Goal: Transaction & Acquisition: Book appointment/travel/reservation

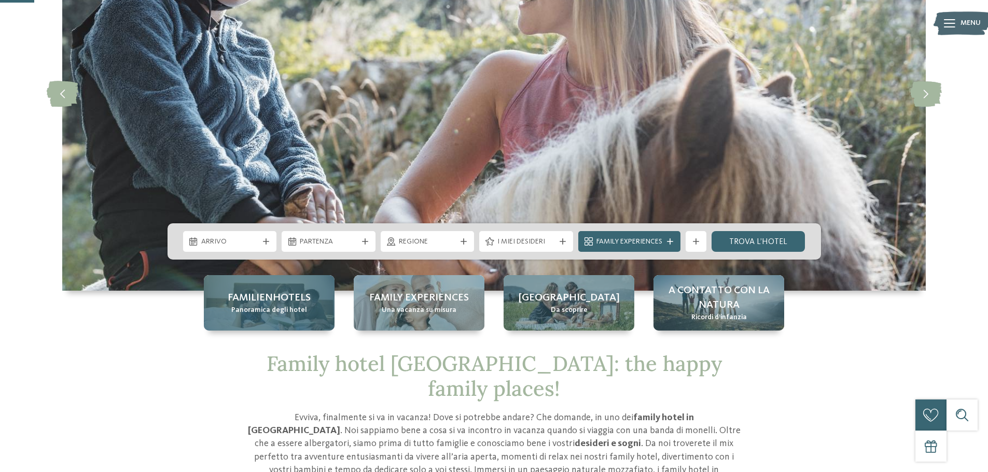
click at [273, 300] on span "Familienhotels" at bounding box center [269, 298] width 83 height 15
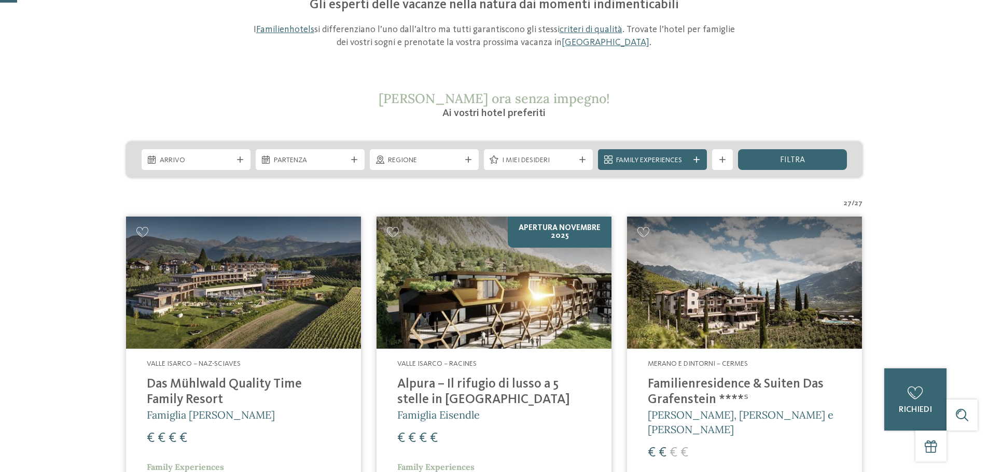
scroll to position [156, 0]
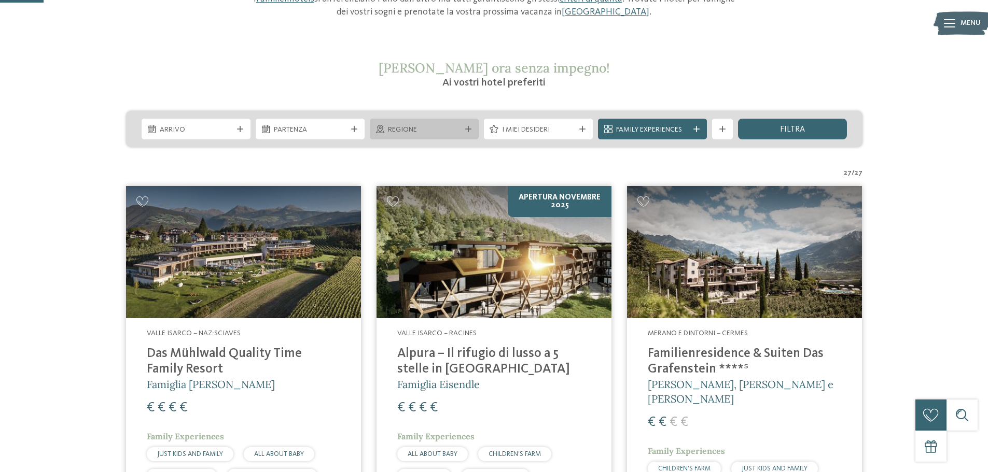
click at [469, 128] on icon at bounding box center [468, 129] width 6 height 6
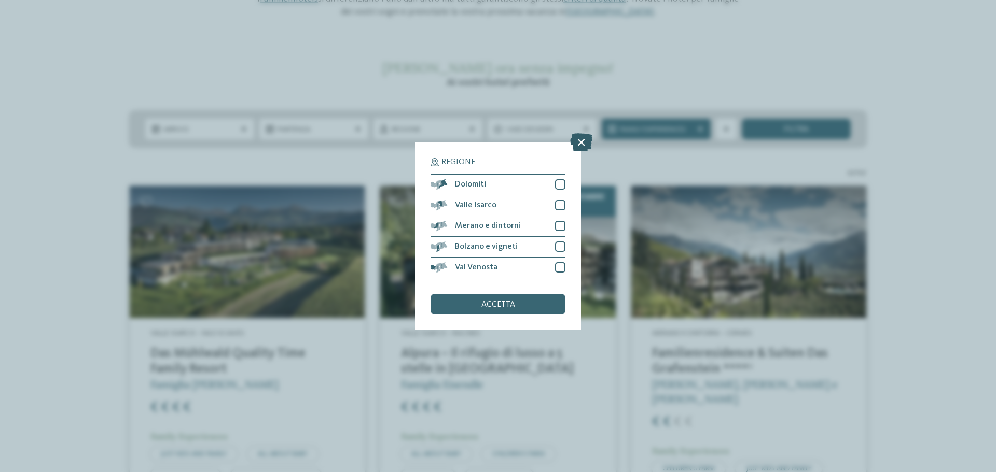
click at [576, 142] on icon at bounding box center [581, 142] width 22 height 18
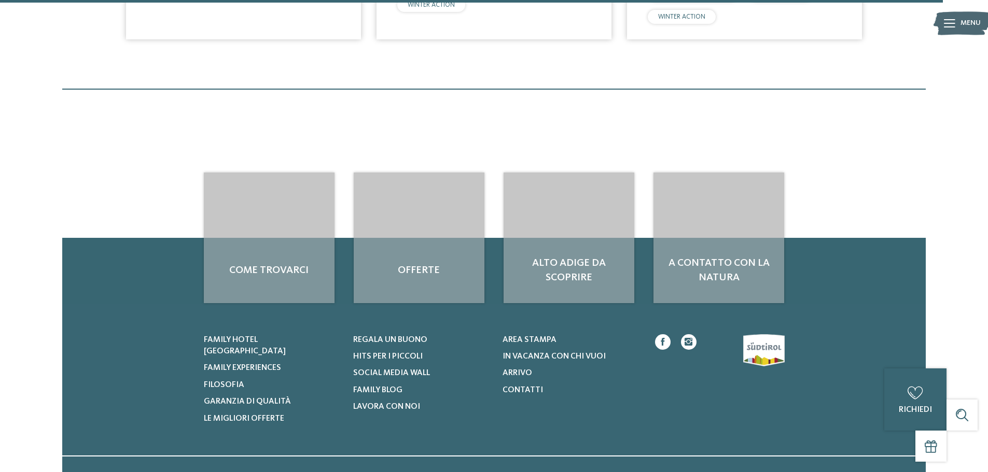
scroll to position [3370, 0]
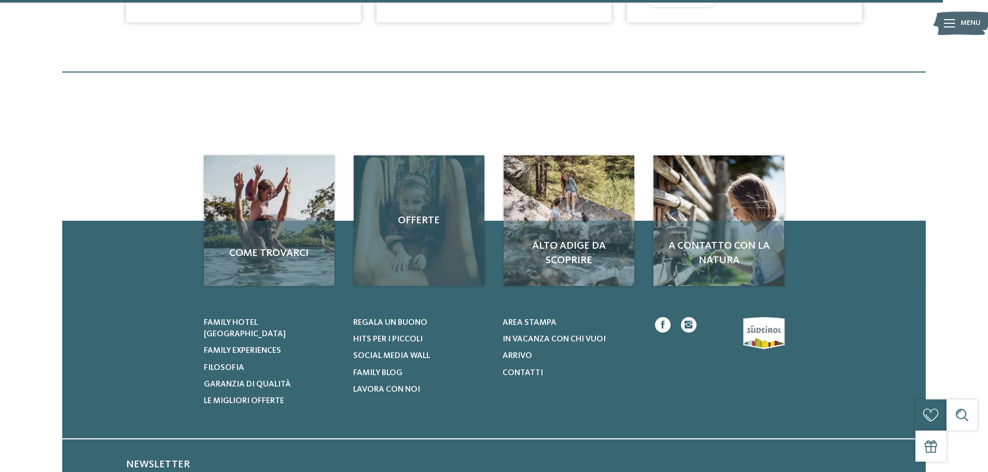
click at [420, 228] on span "Offerte" at bounding box center [419, 221] width 110 height 15
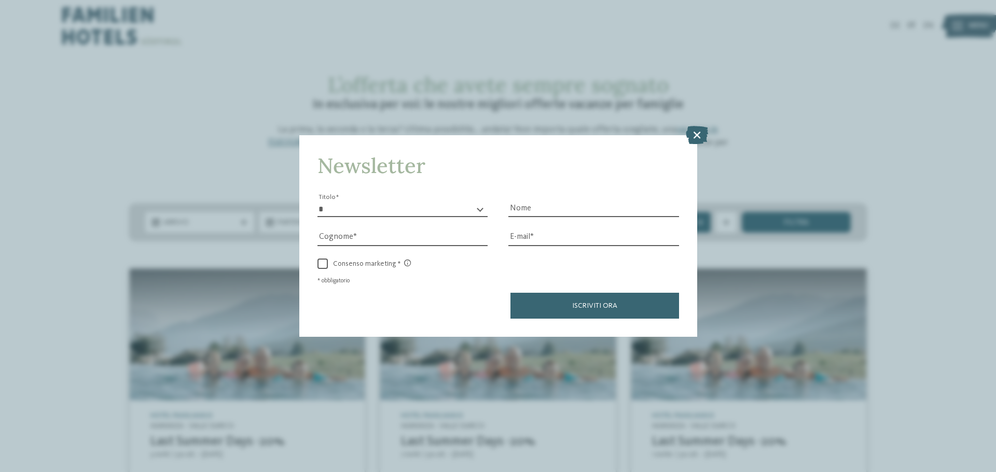
click at [691, 138] on icon at bounding box center [696, 135] width 22 height 18
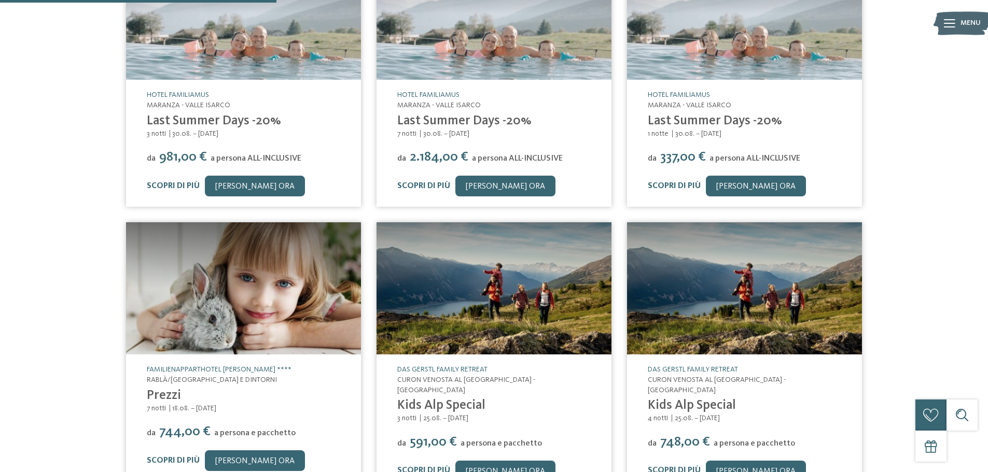
scroll to position [622, 0]
